Goal: Find contact information: Find contact information

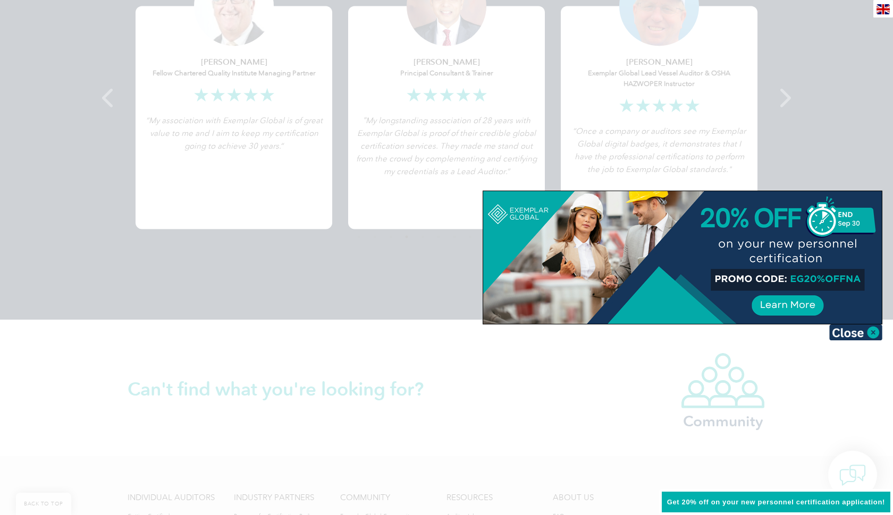
scroll to position [1743, 0]
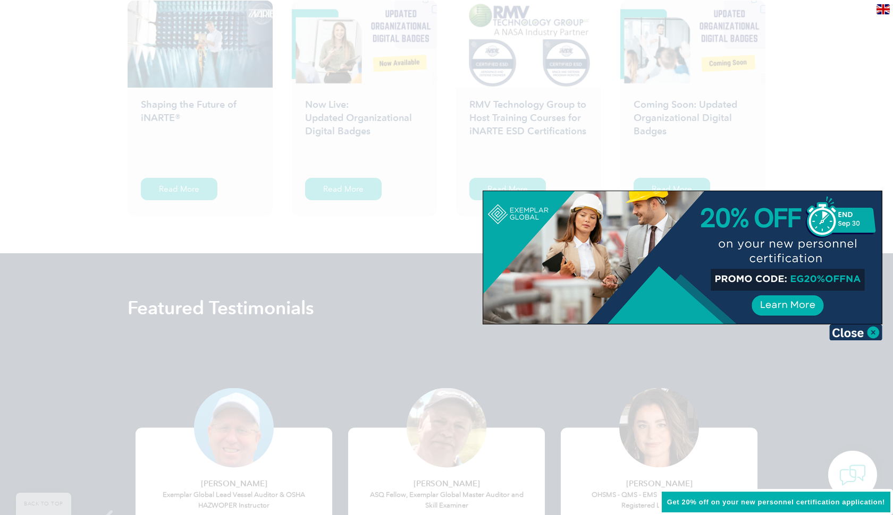
click at [794, 279] on div at bounding box center [682, 257] width 398 height 133
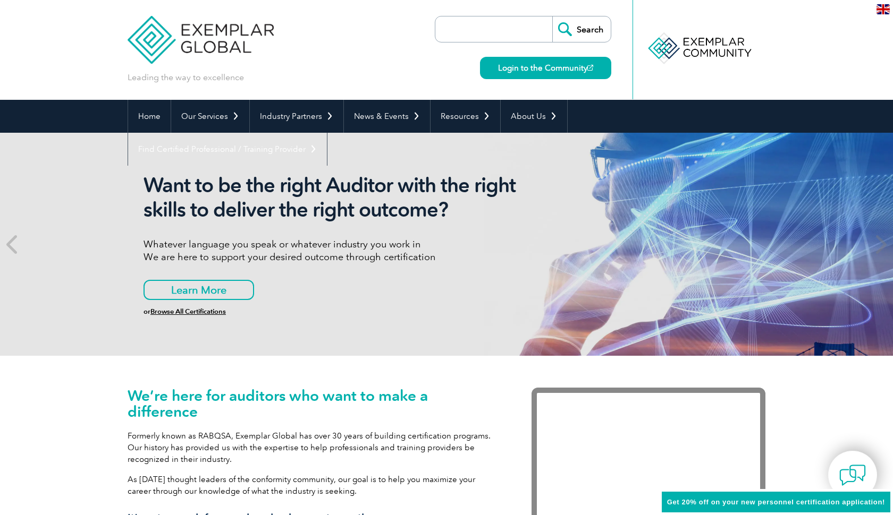
scroll to position [0, 0]
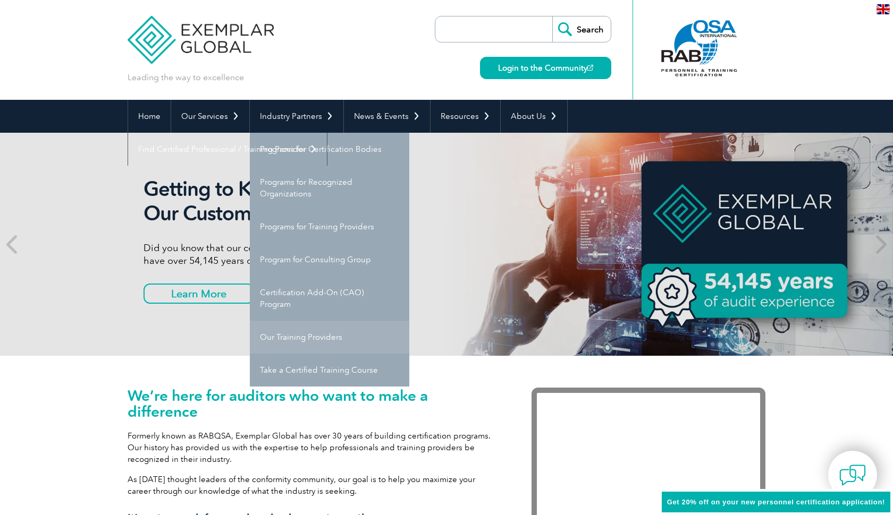
click at [317, 337] on link "Our Training Providers" at bounding box center [329, 337] width 159 height 33
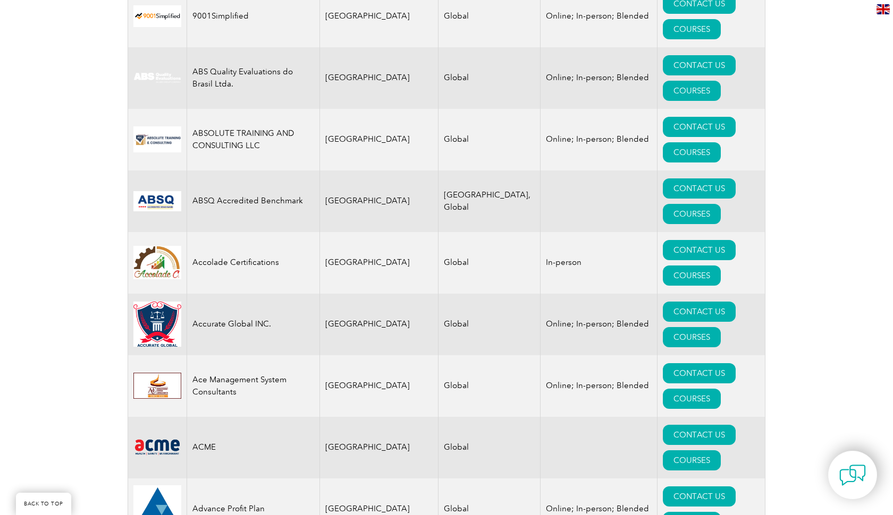
scroll to position [510, 0]
click at [720, 388] on link "COURSES" at bounding box center [692, 398] width 58 height 20
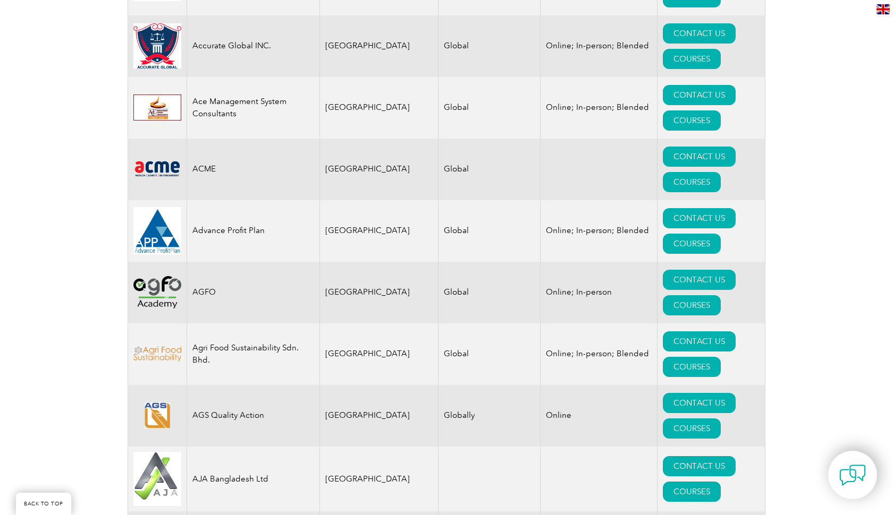
scroll to position [788, 0]
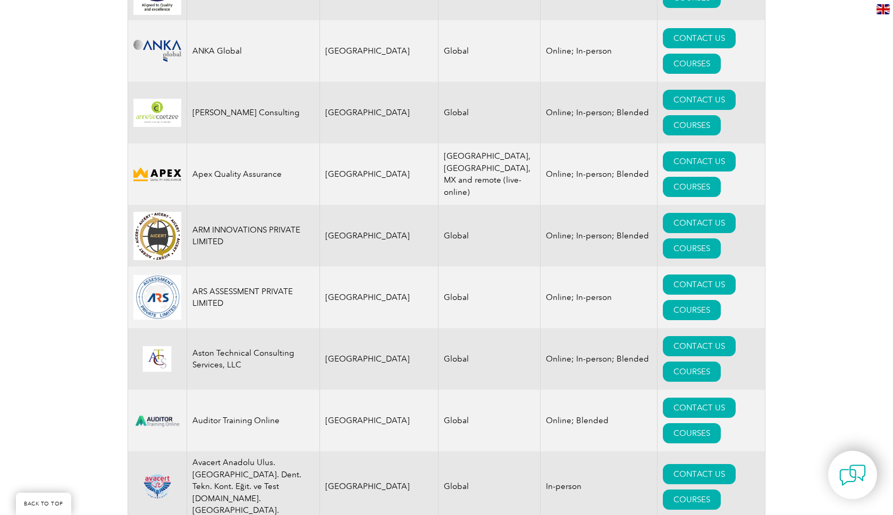
scroll to position [1353, 0]
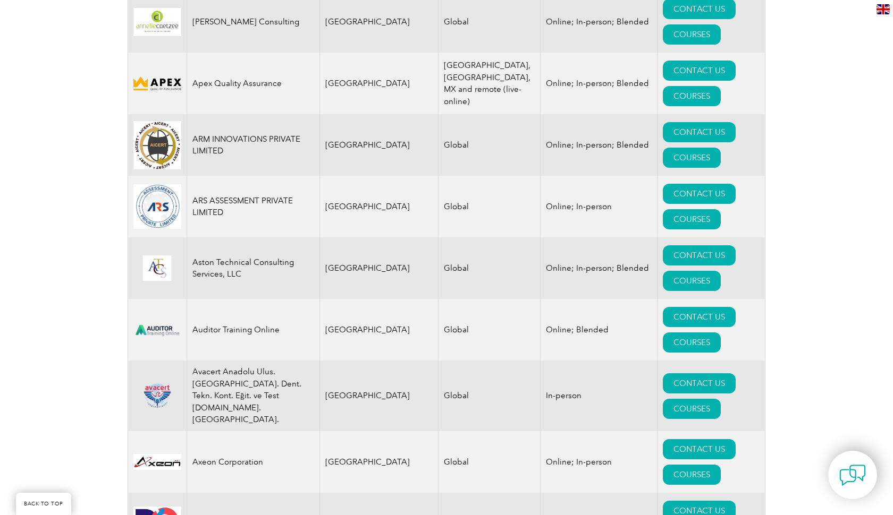
scroll to position [1458, 0]
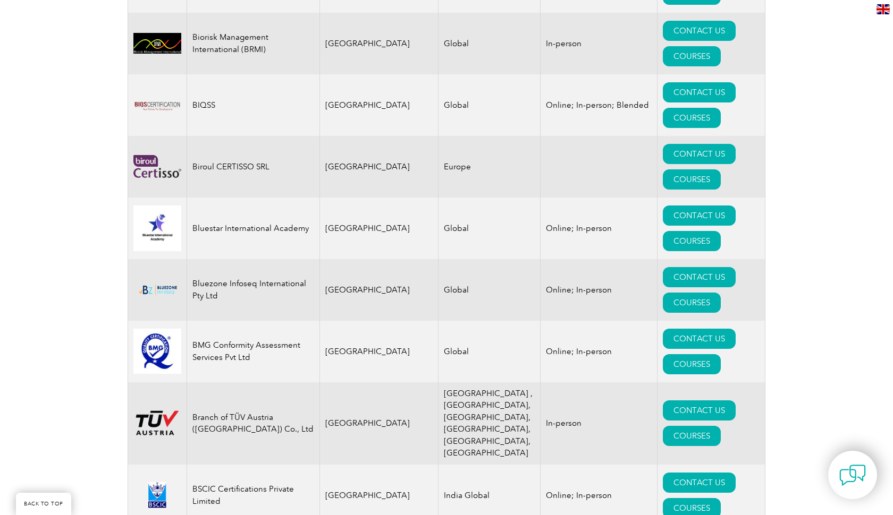
scroll to position [2343, 0]
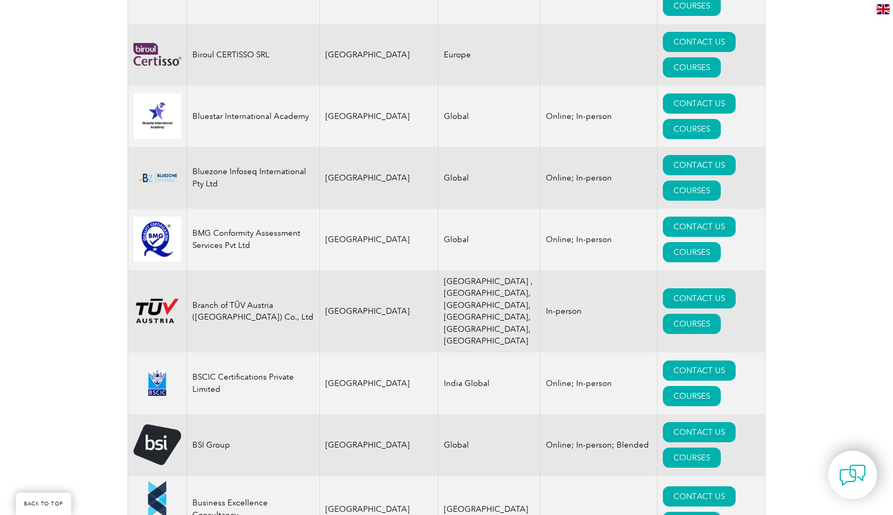
scroll to position [2412, 0]
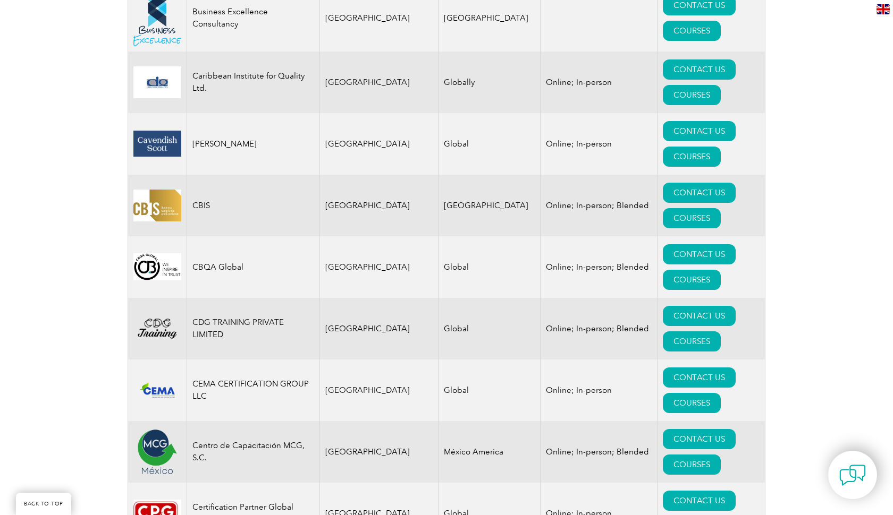
scroll to position [2925, 0]
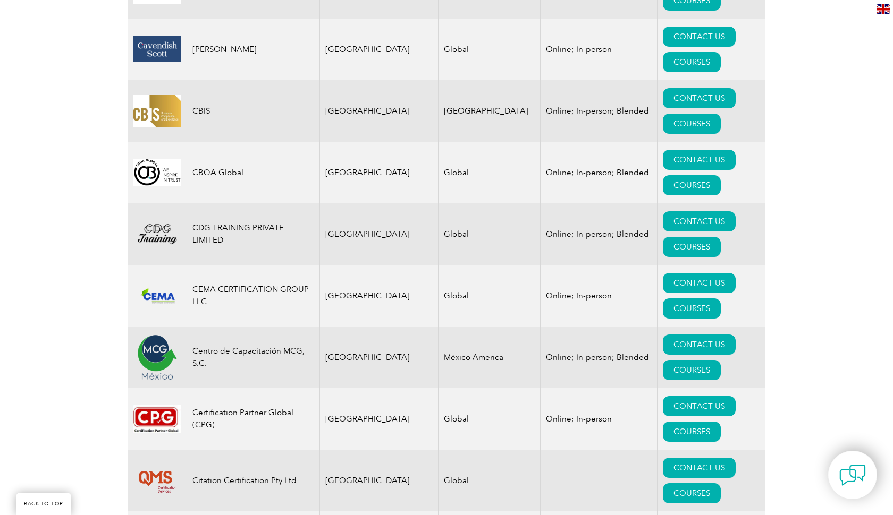
scroll to position [3015, 0]
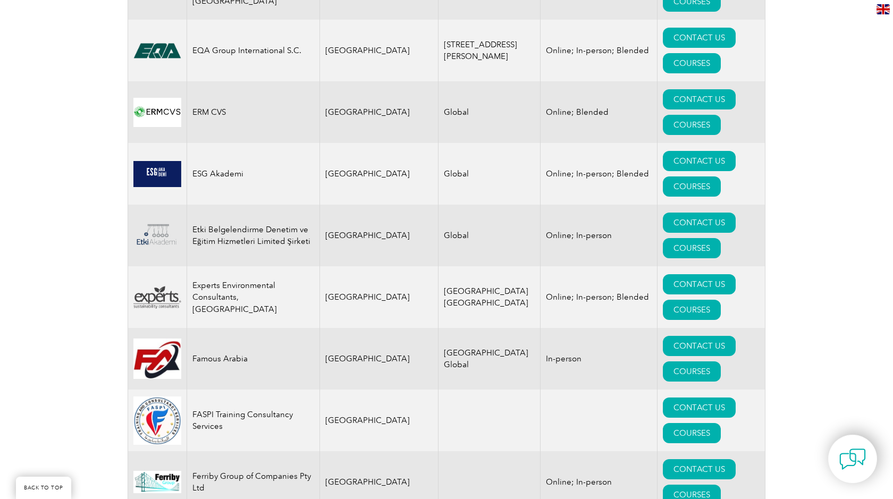
scroll to position [2108, 0]
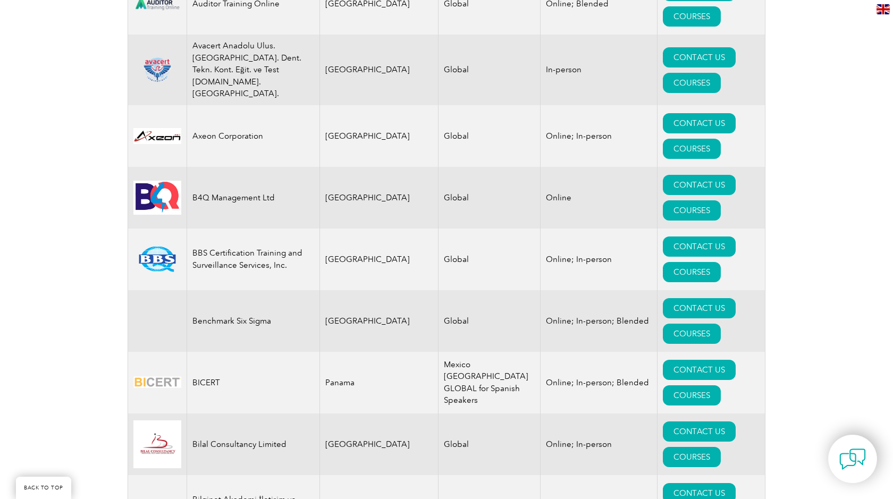
scroll to position [11212, 0]
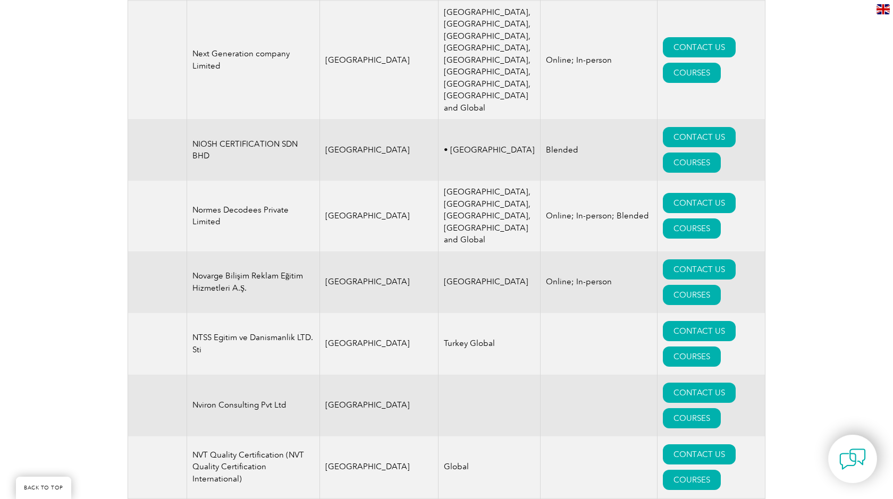
scroll to position [11501, 0]
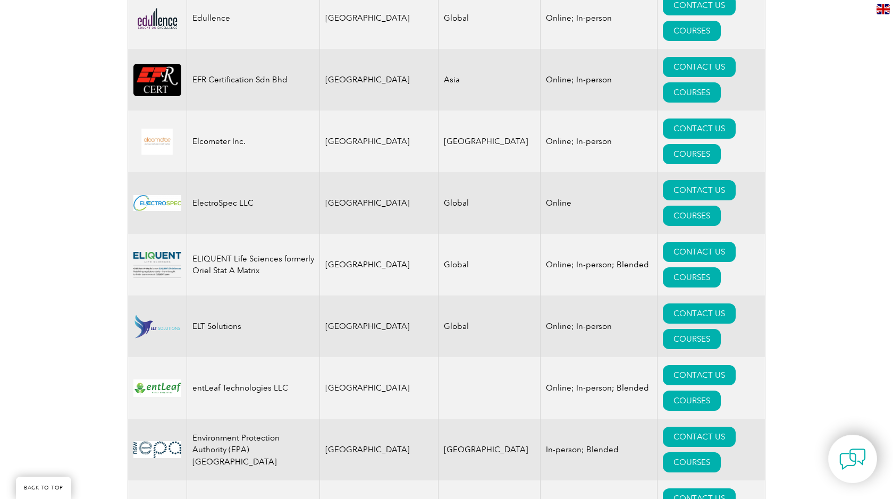
scroll to position [2986, 0]
